Goal: Task Accomplishment & Management: Manage account settings

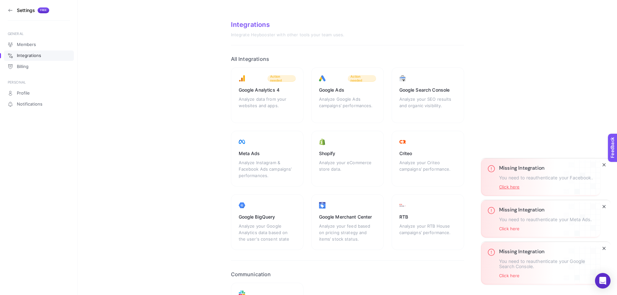
click at [511, 185] on button "Click here" at bounding box center [509, 186] width 20 height 5
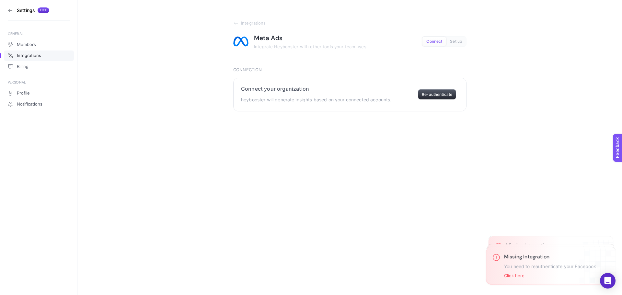
click at [429, 95] on button "Re-authenticate" at bounding box center [437, 94] width 38 height 10
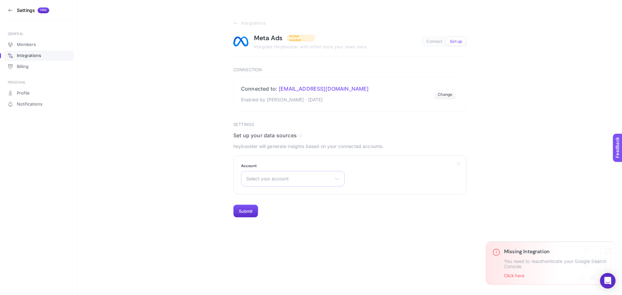
click at [291, 180] on span "Select your account" at bounding box center [288, 178] width 85 height 5
click at [279, 246] on span "Sporthink | 2020" at bounding box center [264, 248] width 36 height 5
click at [299, 181] on span "Sporthink | 2020" at bounding box center [288, 178] width 85 height 5
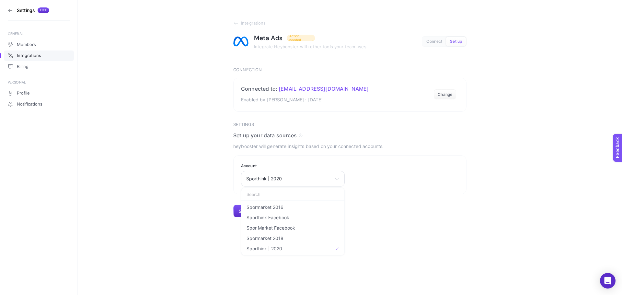
click at [186, 203] on section "Integrations Meta Ads Action needed Integrate Heybooster with other tools your …" at bounding box center [350, 109] width 544 height 218
click at [244, 212] on button "Submit" at bounding box center [245, 211] width 25 height 13
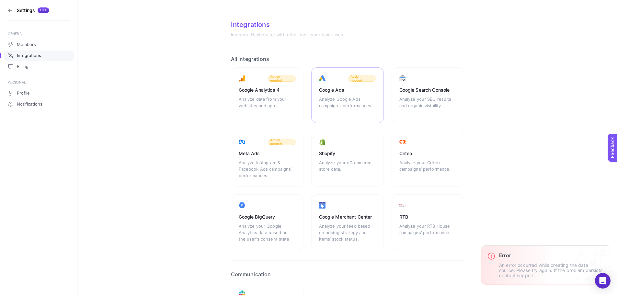
click at [345, 101] on div "Analyze Google Ads campaigns’ performances." at bounding box center [347, 105] width 57 height 19
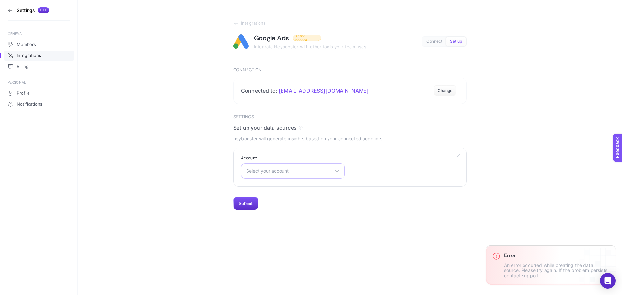
click at [316, 172] on span "Select your account" at bounding box center [288, 170] width 85 height 5
click at [270, 198] on li "Sporthink" at bounding box center [292, 199] width 100 height 10
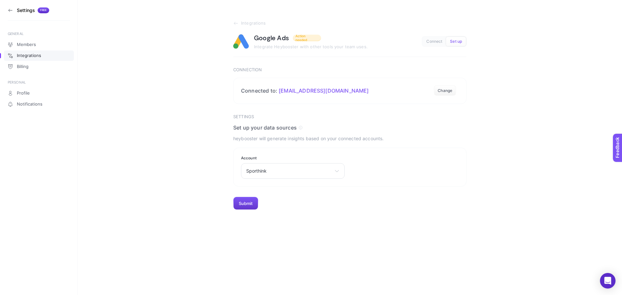
click at [248, 204] on button "Submit" at bounding box center [245, 203] width 25 height 13
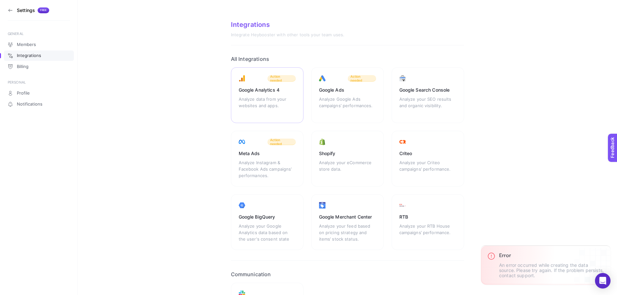
click at [266, 95] on div "Google Analytics 4 Analyze data from your websites and apps. Action needed" at bounding box center [267, 95] width 73 height 56
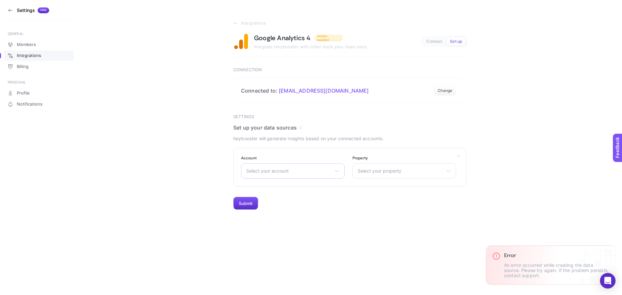
click at [289, 172] on span "Select your account" at bounding box center [288, 170] width 85 height 5
click at [261, 199] on span "Sporthink" at bounding box center [256, 199] width 20 height 5
click at [383, 172] on span "Select your property" at bounding box center [399, 170] width 85 height 5
click at [375, 196] on li "Sporthink" at bounding box center [404, 199] width 100 height 10
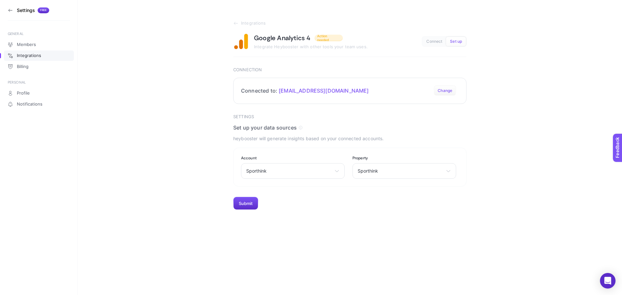
click at [445, 89] on button "Change" at bounding box center [444, 90] width 22 height 10
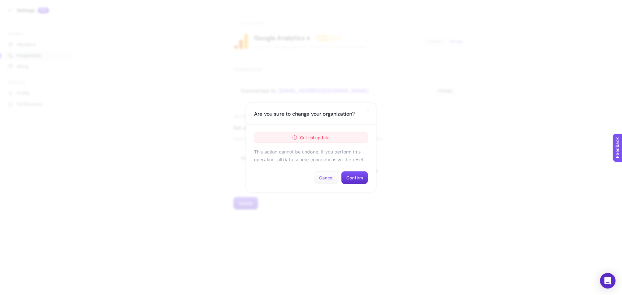
click at [330, 177] on button "Cancel" at bounding box center [326, 177] width 25 height 13
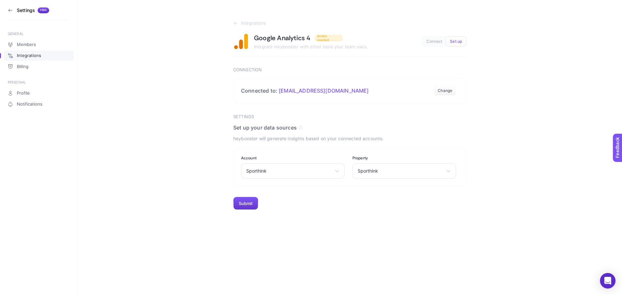
click at [254, 206] on button "Submit" at bounding box center [245, 203] width 25 height 13
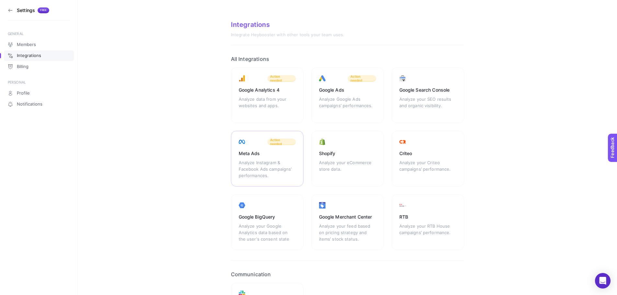
click at [263, 174] on div "Analyze Instagram & Facebook Ads campaigns’ performances." at bounding box center [267, 168] width 57 height 19
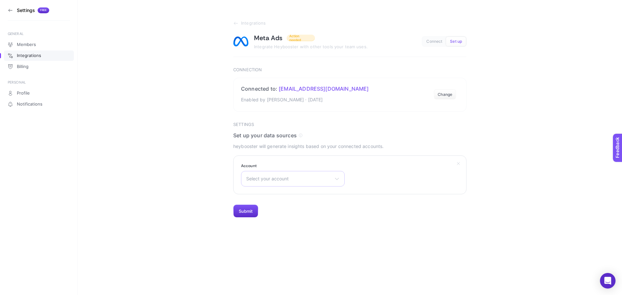
click at [278, 181] on span "Select your account" at bounding box center [288, 178] width 85 height 5
click at [207, 191] on section "Integrations Meta Ads Action needed Integrate Heybooster with other tools your …" at bounding box center [350, 109] width 544 height 218
click at [297, 87] on span "spormarket99@gmail.com" at bounding box center [323, 88] width 90 height 6
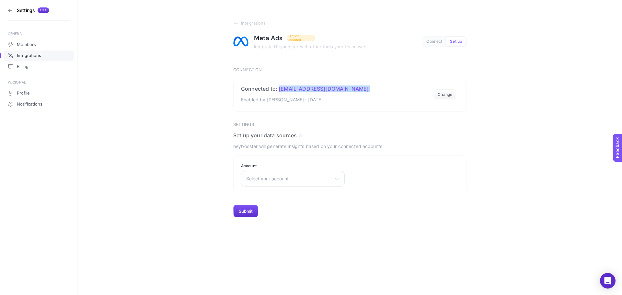
click at [12, 9] on icon at bounding box center [10, 10] width 5 height 5
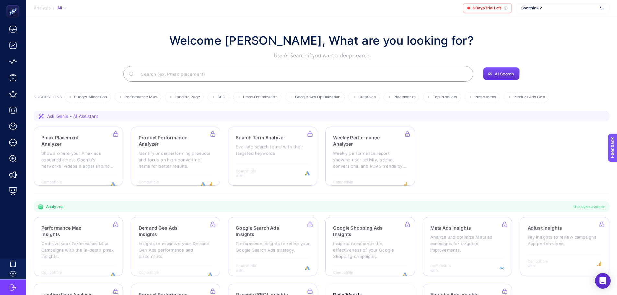
click at [541, 7] on span "Sporthink-2" at bounding box center [559, 8] width 76 height 5
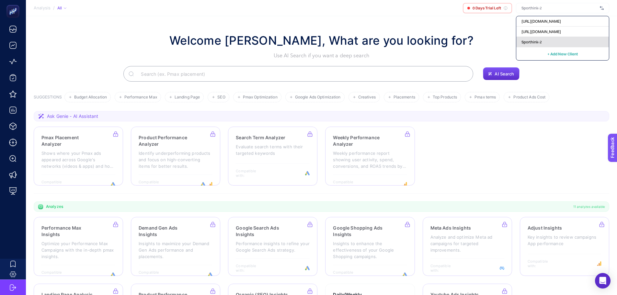
click at [541, 45] on div "Sporthink-2" at bounding box center [562, 42] width 93 height 10
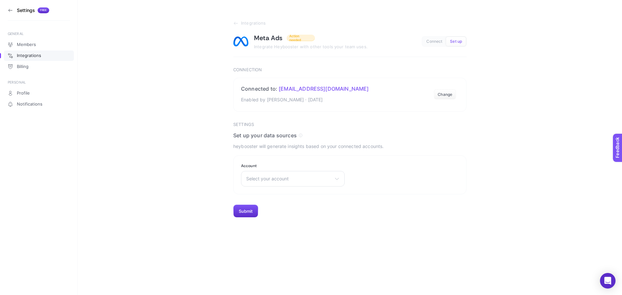
click at [37, 54] on span "Integrations" at bounding box center [29, 55] width 24 height 5
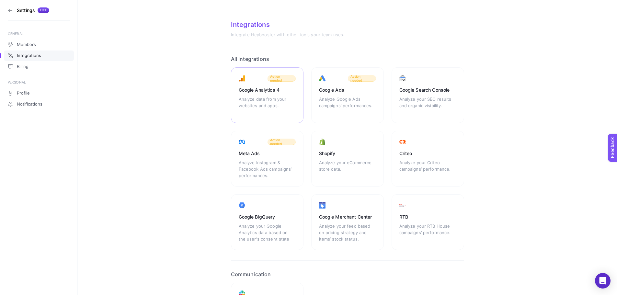
click at [257, 93] on div "Google Analytics 4" at bounding box center [267, 90] width 57 height 6
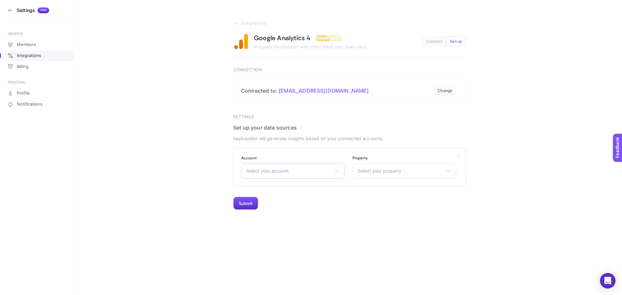
click at [279, 170] on span "Select your account" at bounding box center [288, 170] width 85 height 5
click at [279, 196] on li "Sporthink" at bounding box center [292, 199] width 100 height 10
click at [389, 170] on span "Select your property" at bounding box center [399, 170] width 85 height 5
click at [370, 197] on span "Sporthink" at bounding box center [368, 199] width 20 height 5
click at [255, 203] on button "Submit" at bounding box center [245, 203] width 25 height 13
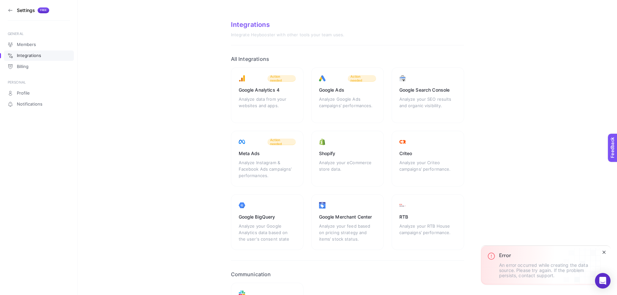
click at [539, 266] on p "An error occurred while creating the data source. Please try again. If the prob…" at bounding box center [546, 271] width 95 height 16
copy p "An error occurred while creating the data source. Please try again. If the prob…"
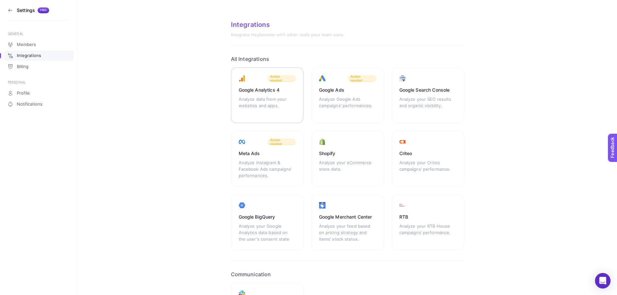
click at [275, 96] on div "Analyze data from your websites and apps." at bounding box center [267, 105] width 57 height 19
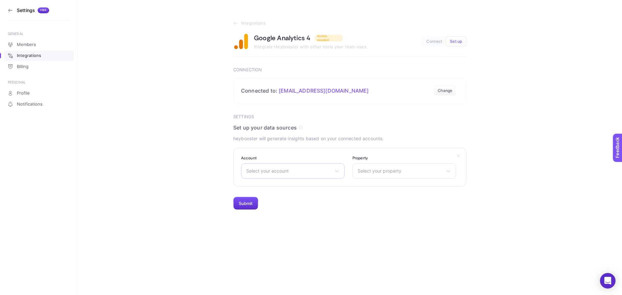
click at [264, 167] on div "Select your account Sporthink" at bounding box center [293, 171] width 104 height 16
click at [267, 200] on li "Sporthink" at bounding box center [292, 199] width 100 height 10
click at [373, 173] on span "Select your property" at bounding box center [399, 170] width 85 height 5
click at [377, 198] on span "Sporthink" at bounding box center [368, 199] width 20 height 5
click at [243, 203] on button "Submit" at bounding box center [245, 203] width 25 height 13
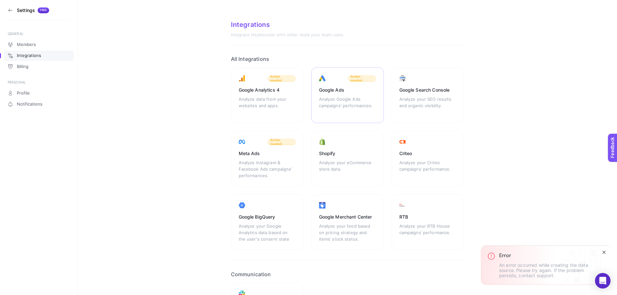
click at [332, 95] on div "Google Ads Analyze Google Ads campaigns’ performances. Action needed" at bounding box center [347, 95] width 73 height 56
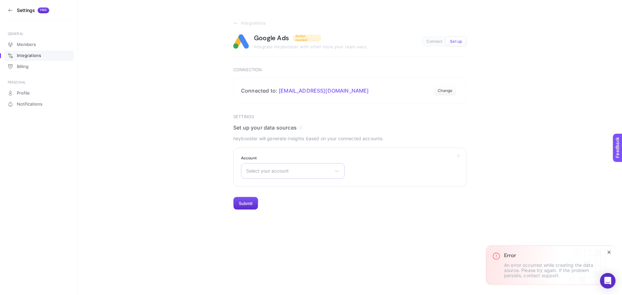
click at [282, 170] on span "Select your account" at bounding box center [288, 170] width 85 height 5
click at [261, 200] on span "Sporthink" at bounding box center [256, 199] width 20 height 5
click at [249, 204] on button "Submit" at bounding box center [245, 203] width 25 height 13
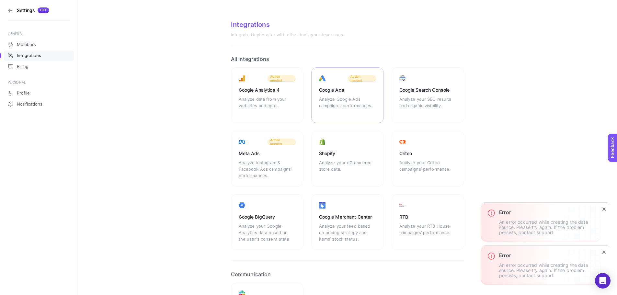
click at [345, 100] on div "Analyze Google Ads campaigns’ performances." at bounding box center [347, 105] width 57 height 19
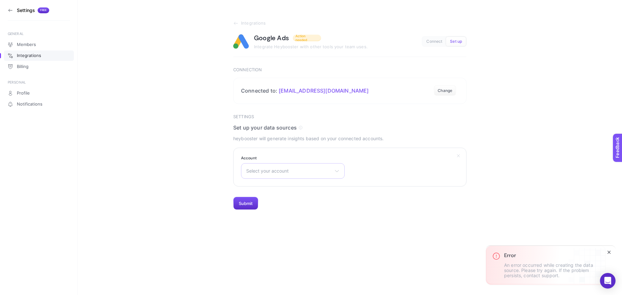
click at [278, 174] on div "Select your account Sporthink" at bounding box center [293, 171] width 104 height 16
click at [263, 198] on span "Sporthink" at bounding box center [256, 199] width 20 height 5
click at [250, 202] on button "Submit" at bounding box center [245, 203] width 25 height 13
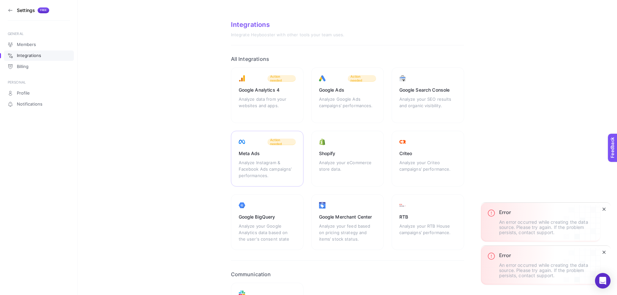
click at [281, 157] on div "Meta Ads Analyze Instagram & Facebook Ads campaigns’ performances. Action needed" at bounding box center [267, 159] width 73 height 56
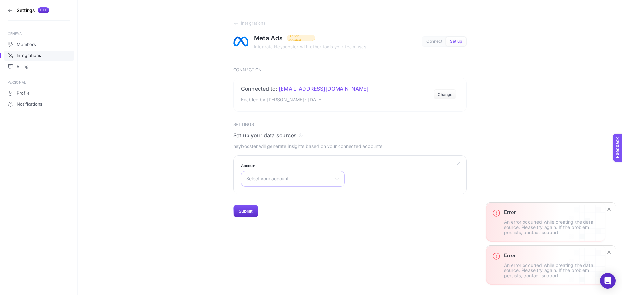
click at [290, 178] on span "Select your account" at bounding box center [288, 178] width 85 height 5
click at [282, 245] on li "Sporthink | 2020" at bounding box center [292, 248] width 100 height 10
click at [254, 211] on button "Submit" at bounding box center [245, 211] width 25 height 13
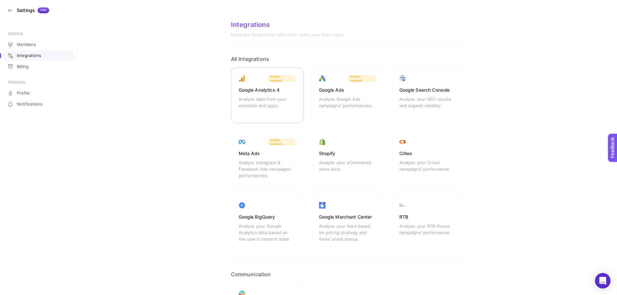
click at [277, 100] on div "Analyze data from your websites and apps." at bounding box center [267, 105] width 57 height 19
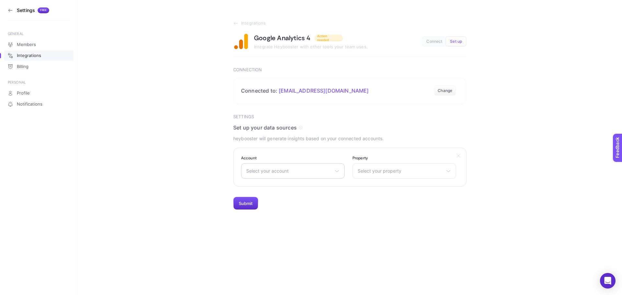
click at [275, 170] on span "Select your account" at bounding box center [288, 170] width 85 height 5
click at [275, 196] on li "Sporthink" at bounding box center [292, 199] width 100 height 10
click at [389, 172] on span "Select your property" at bounding box center [399, 170] width 85 height 5
click at [377, 196] on li "Sporthink" at bounding box center [404, 199] width 100 height 10
click at [247, 205] on button "Submit" at bounding box center [245, 203] width 25 height 13
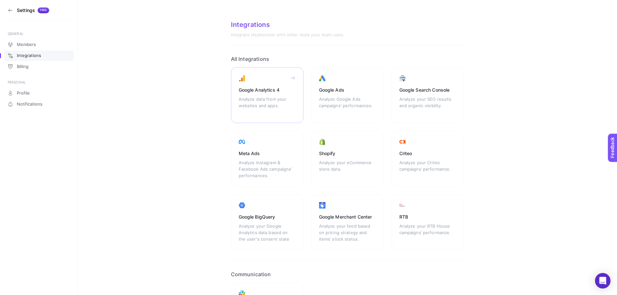
click at [250, 87] on div "Google Analytics 4" at bounding box center [267, 90] width 57 height 6
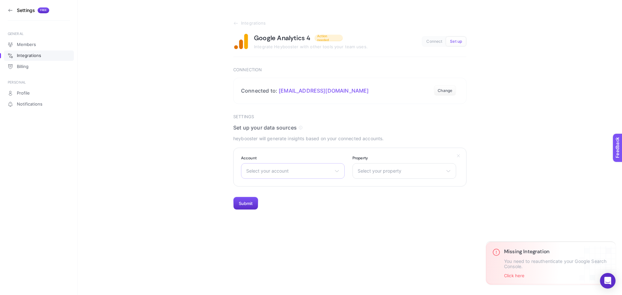
click at [298, 167] on div "Select your account Sporthink" at bounding box center [293, 171] width 104 height 16
click at [271, 196] on li "Sporthink" at bounding box center [292, 199] width 100 height 10
click at [387, 172] on span "Select your property" at bounding box center [399, 170] width 85 height 5
click at [382, 201] on li "Sporthink" at bounding box center [404, 199] width 100 height 10
click at [252, 204] on button "Submit" at bounding box center [245, 203] width 25 height 13
